Goal: Obtain resource: Download file/media

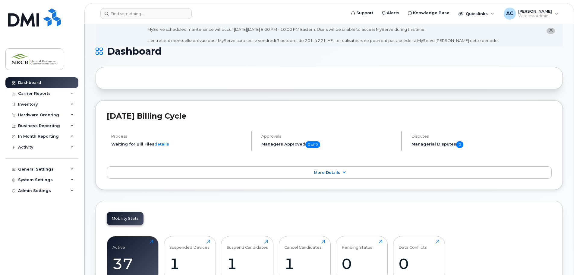
scroll to position [30, 0]
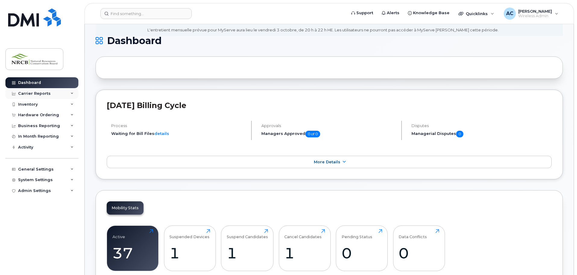
click at [72, 93] on icon at bounding box center [72, 93] width 3 height 3
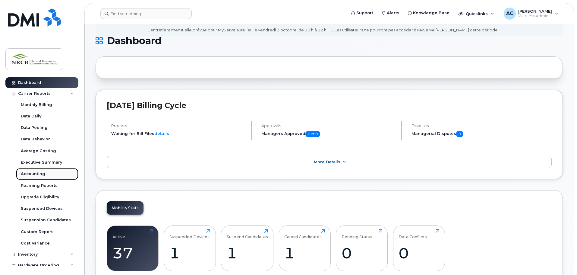
click at [41, 173] on div "Accounting" at bounding box center [33, 173] width 24 height 5
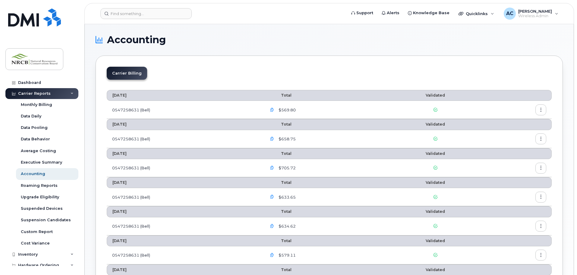
click at [542, 110] on icon "button" at bounding box center [541, 110] width 4 height 4
click at [519, 135] on span "Download" at bounding box center [514, 133] width 24 height 5
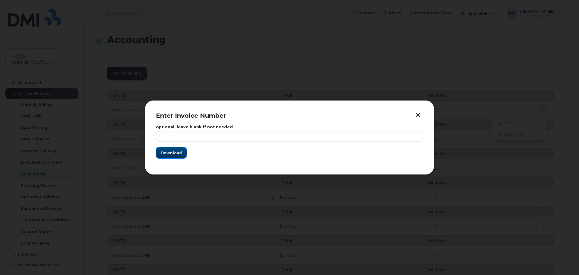
click at [174, 154] on span "Download" at bounding box center [171, 153] width 21 height 6
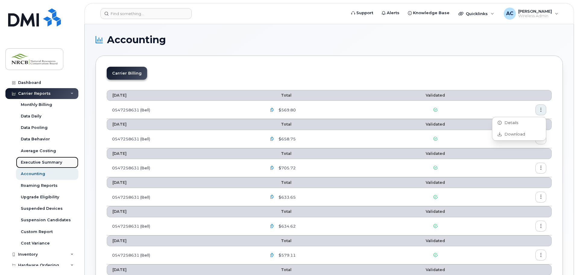
click at [46, 161] on div "Executive Summary" at bounding box center [41, 161] width 41 height 5
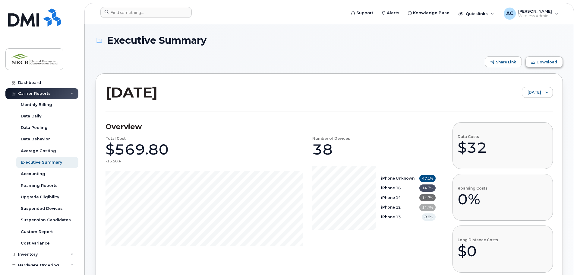
click at [542, 62] on span "Download" at bounding box center [547, 62] width 21 height 5
click at [558, 13] on div "AC [PERSON_NAME] Wireless Admin" at bounding box center [531, 14] width 63 height 12
click at [500, 58] on div "Sign out" at bounding box center [518, 59] width 87 height 11
